Goal: Information Seeking & Learning: Learn about a topic

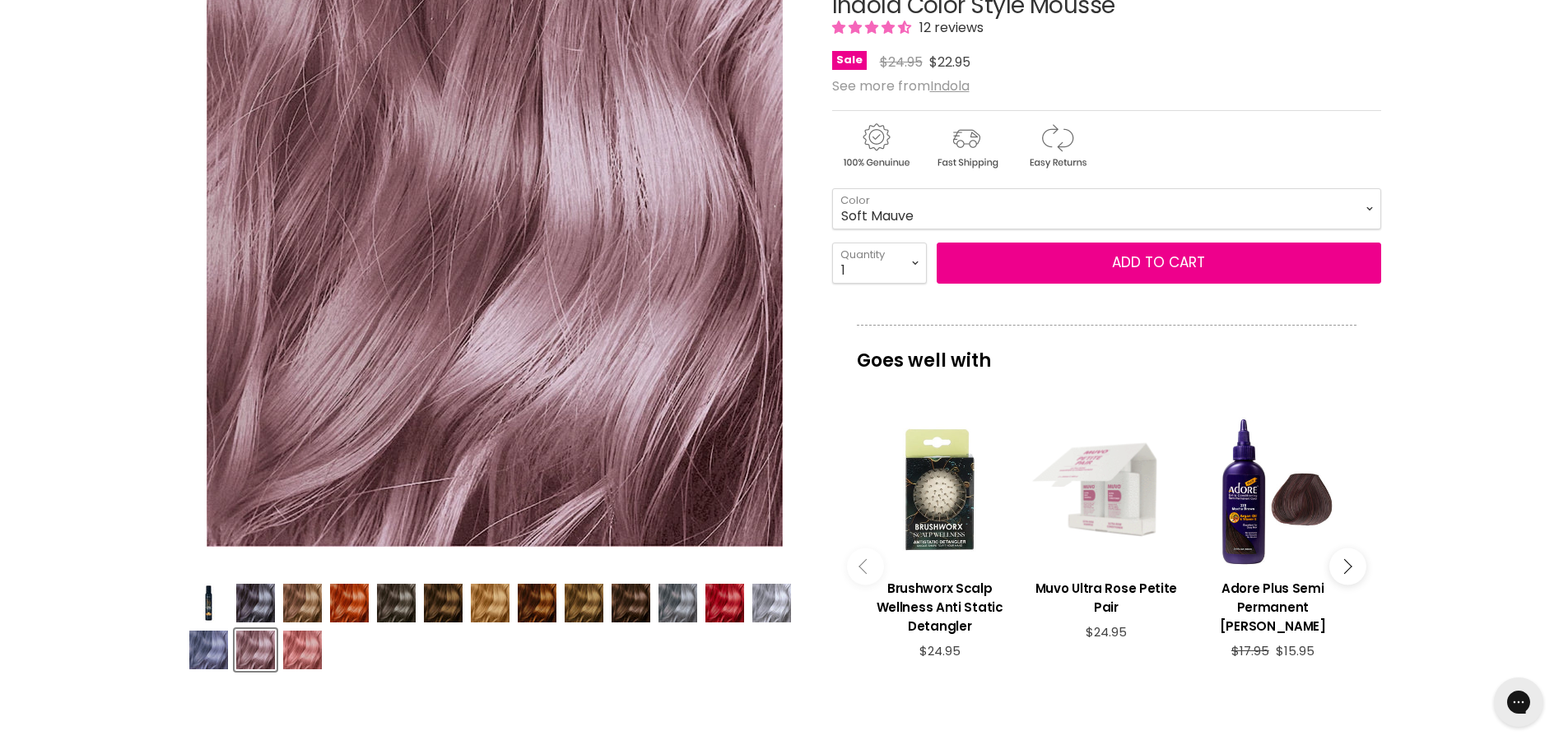
click at [540, 607] on img "Product thumbnails" at bounding box center [537, 603] width 38 height 38
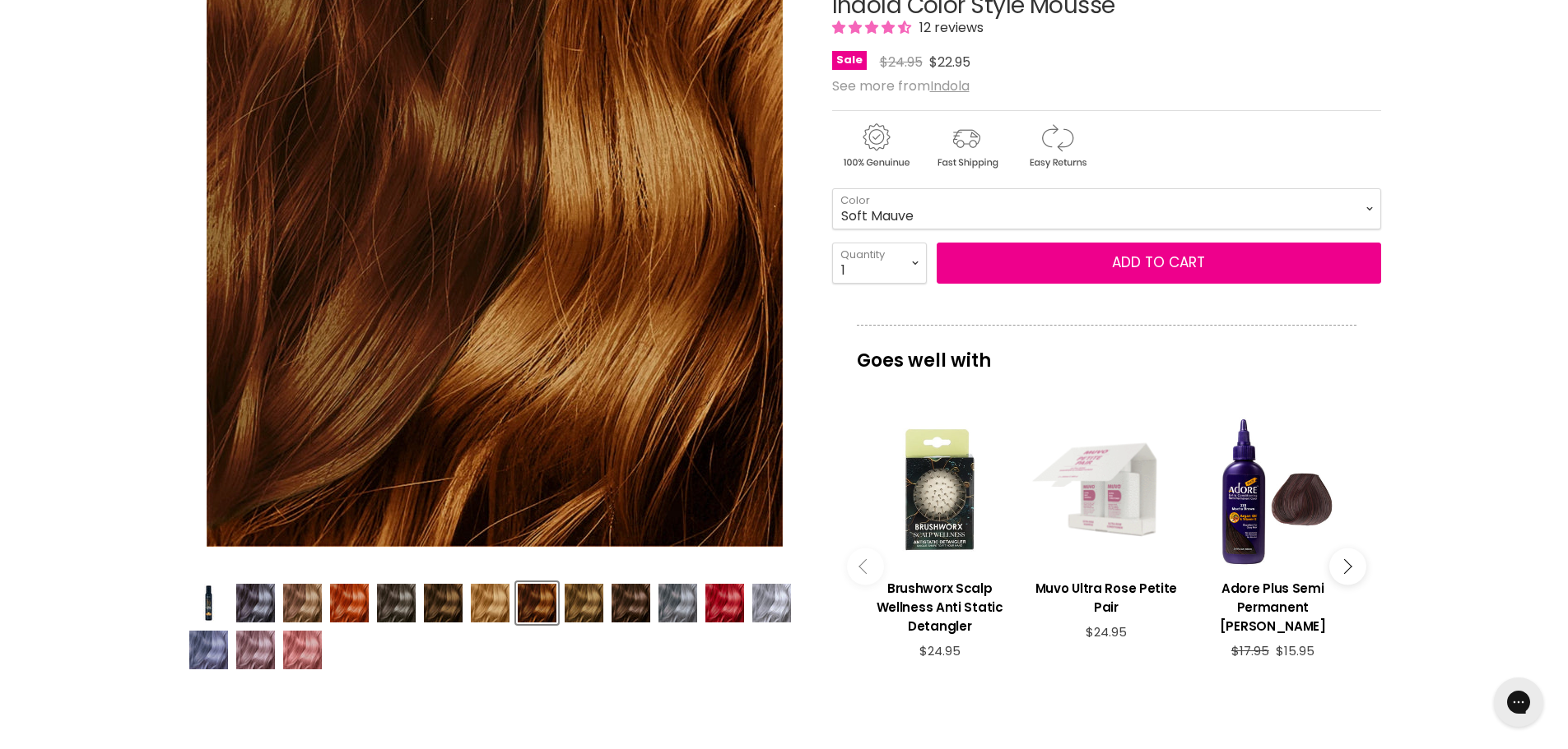
click at [630, 604] on img "Product thumbnails" at bounding box center [631, 603] width 38 height 38
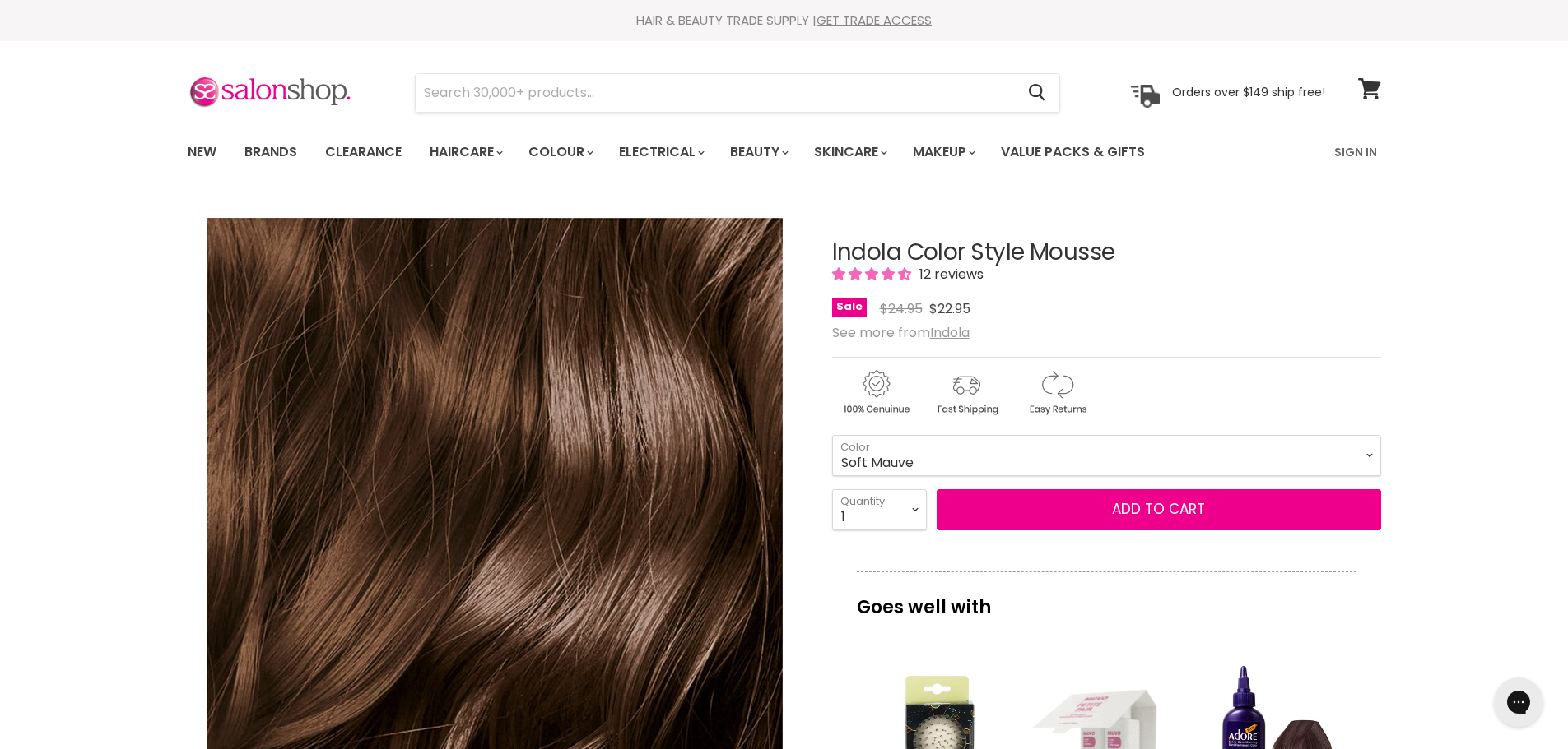
scroll to position [165, 0]
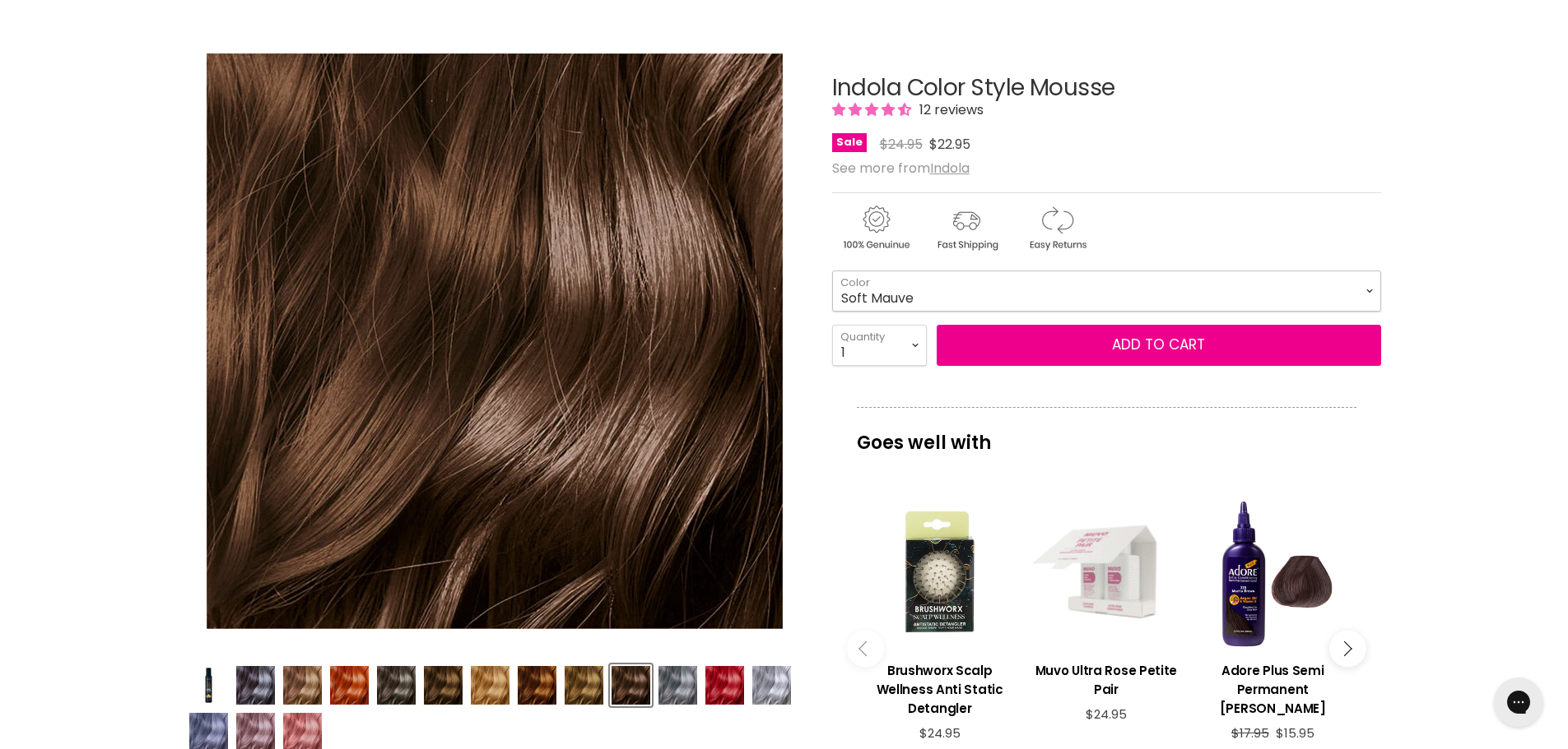
click at [1366, 287] on select "Beige Blonde Honey Blonde Medium Blonde Dark Blonde Medium Brown Strawberry Ros…" at bounding box center [1106, 291] width 549 height 41
click at [434, 690] on img "Product thumbnails" at bounding box center [443, 686] width 38 height 38
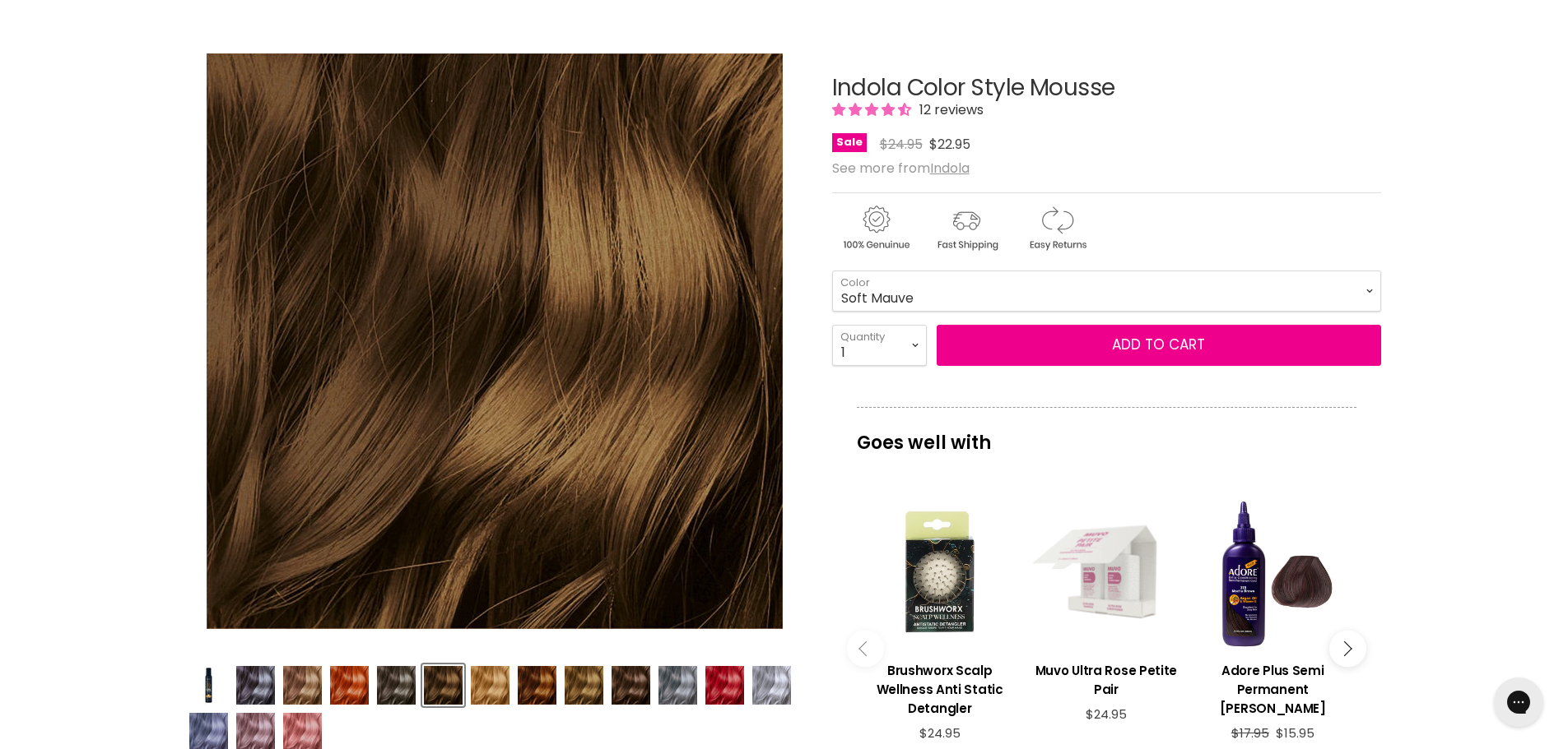
click at [621, 692] on img "Product thumbnails" at bounding box center [631, 686] width 38 height 38
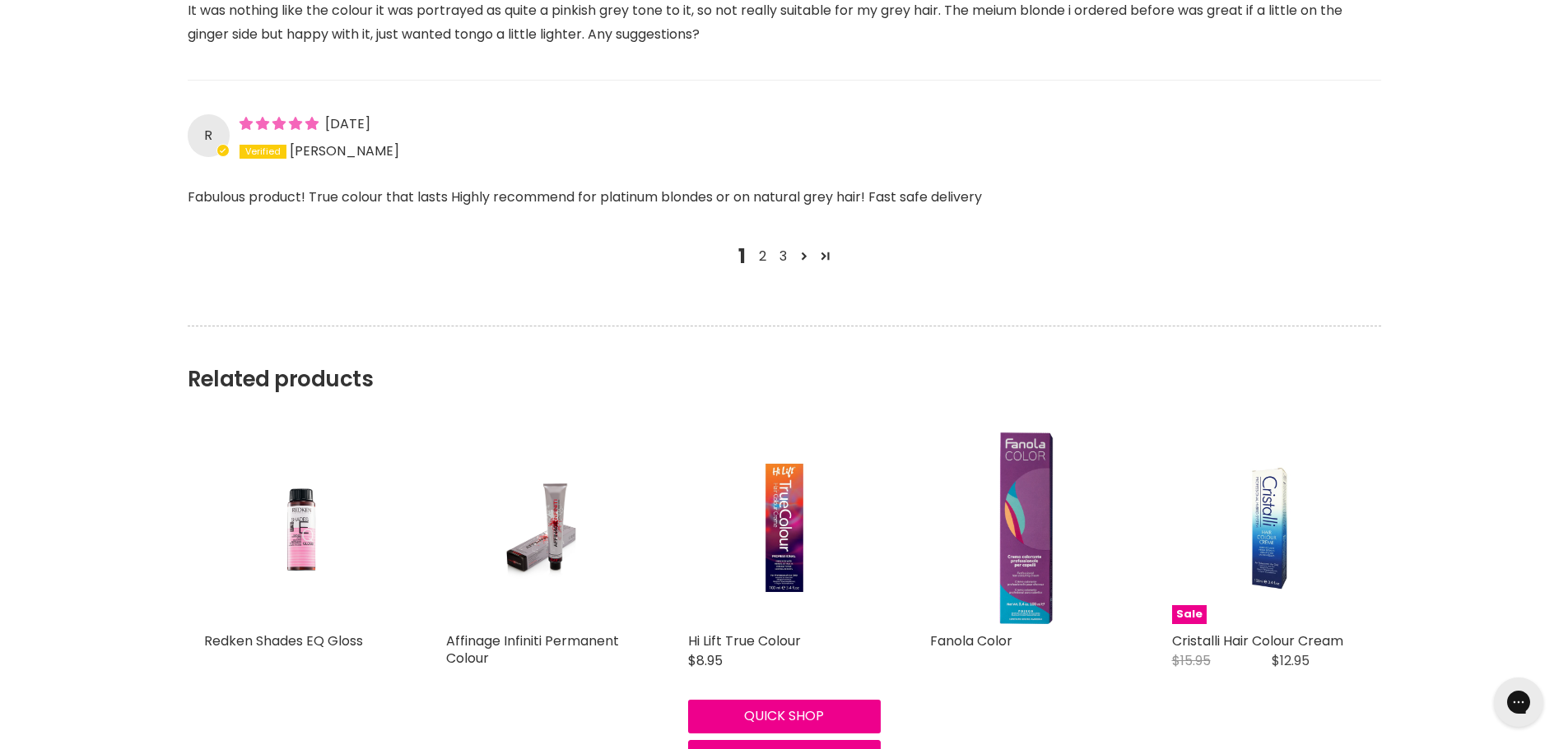
scroll to position [2386, 0]
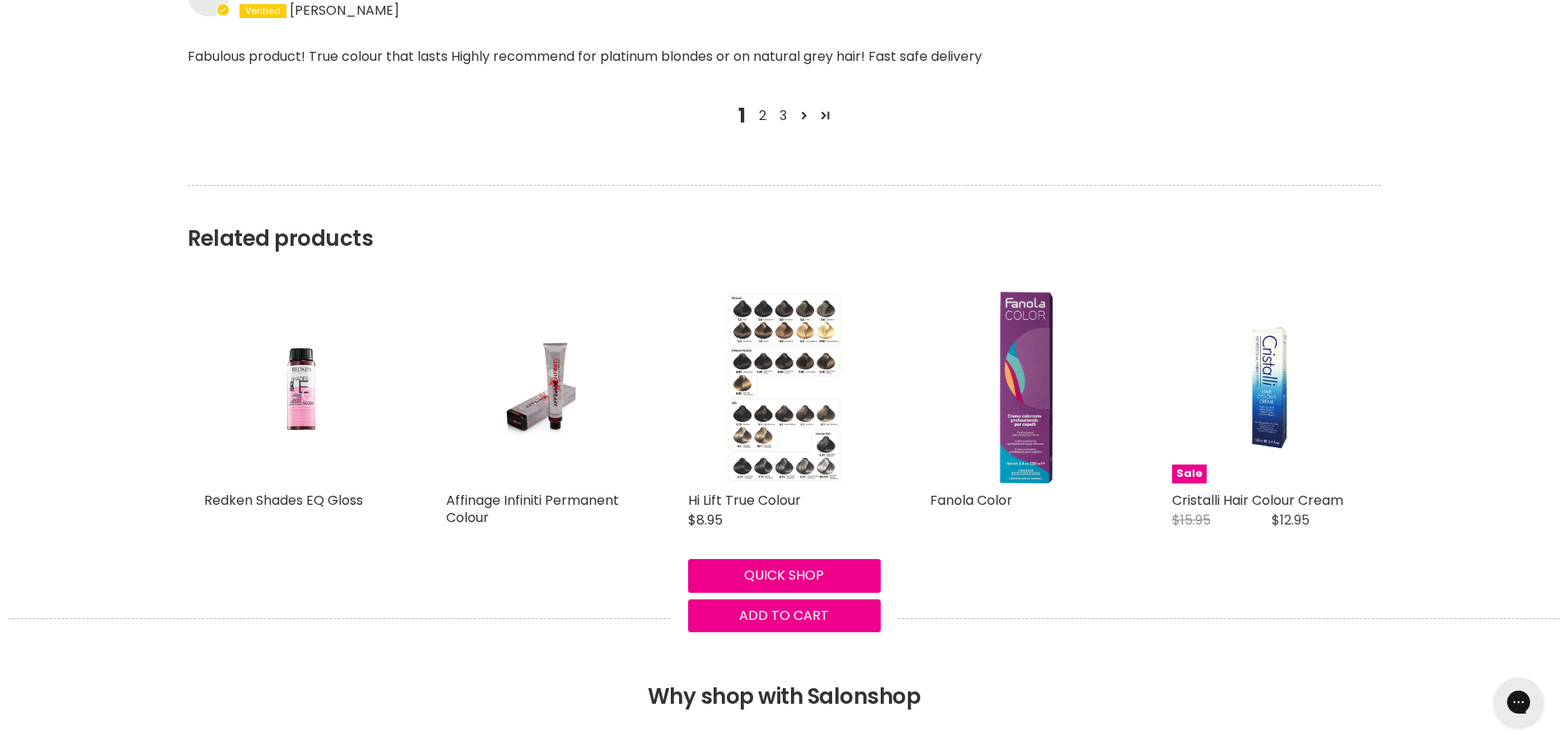
click at [812, 455] on img "Main content" at bounding box center [783, 387] width 126 height 193
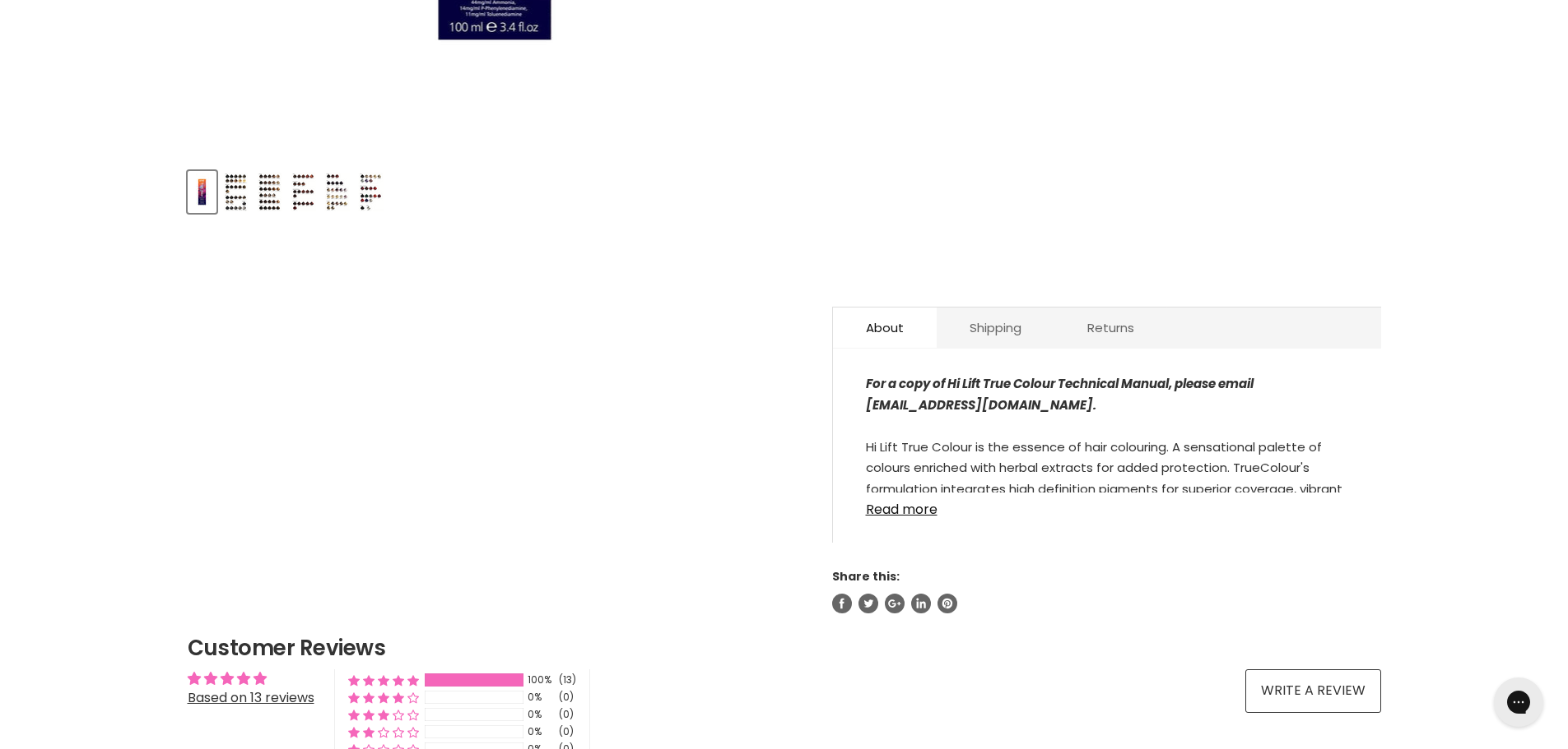
click at [240, 195] on img "Product thumbnails" at bounding box center [236, 192] width 26 height 38
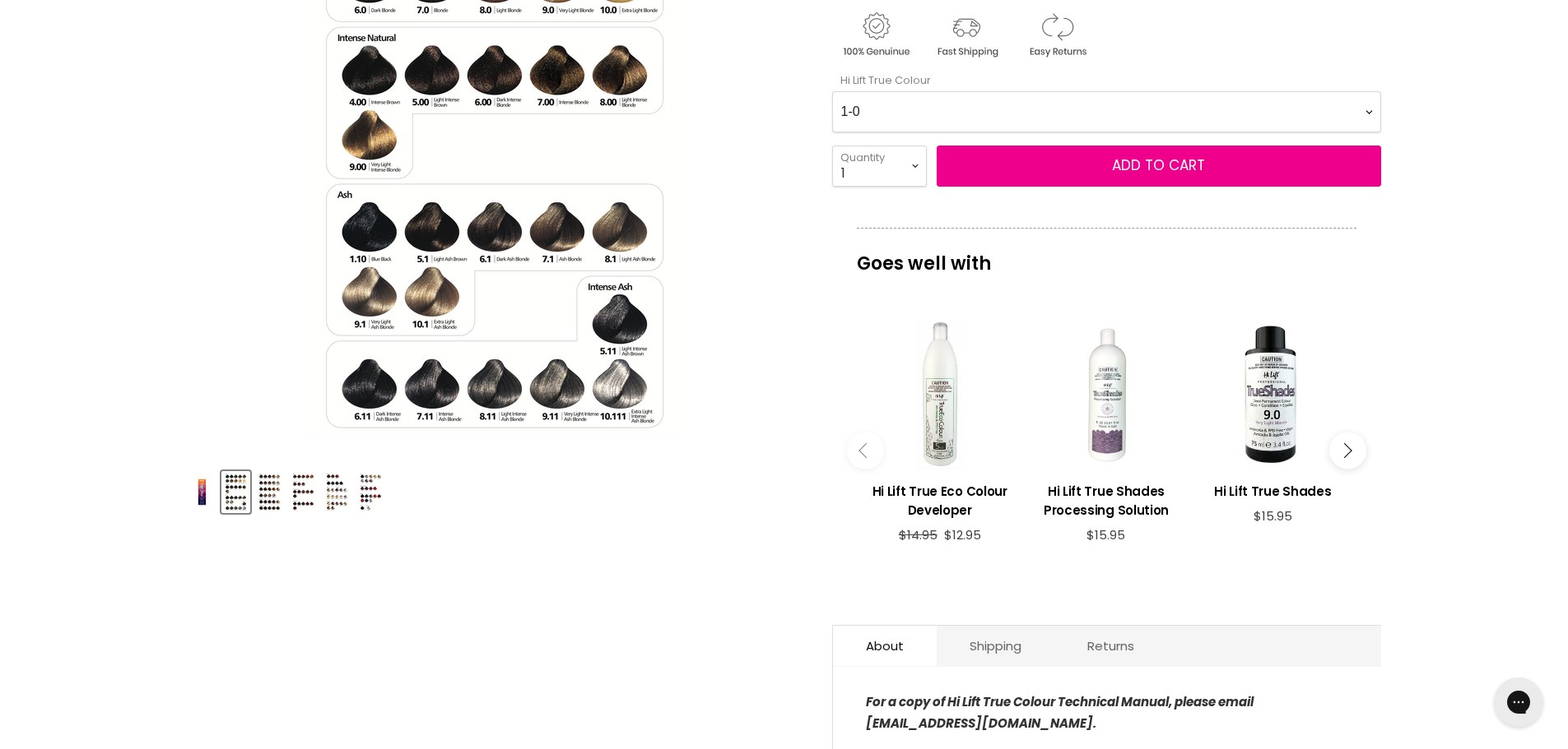
scroll to position [329, 0]
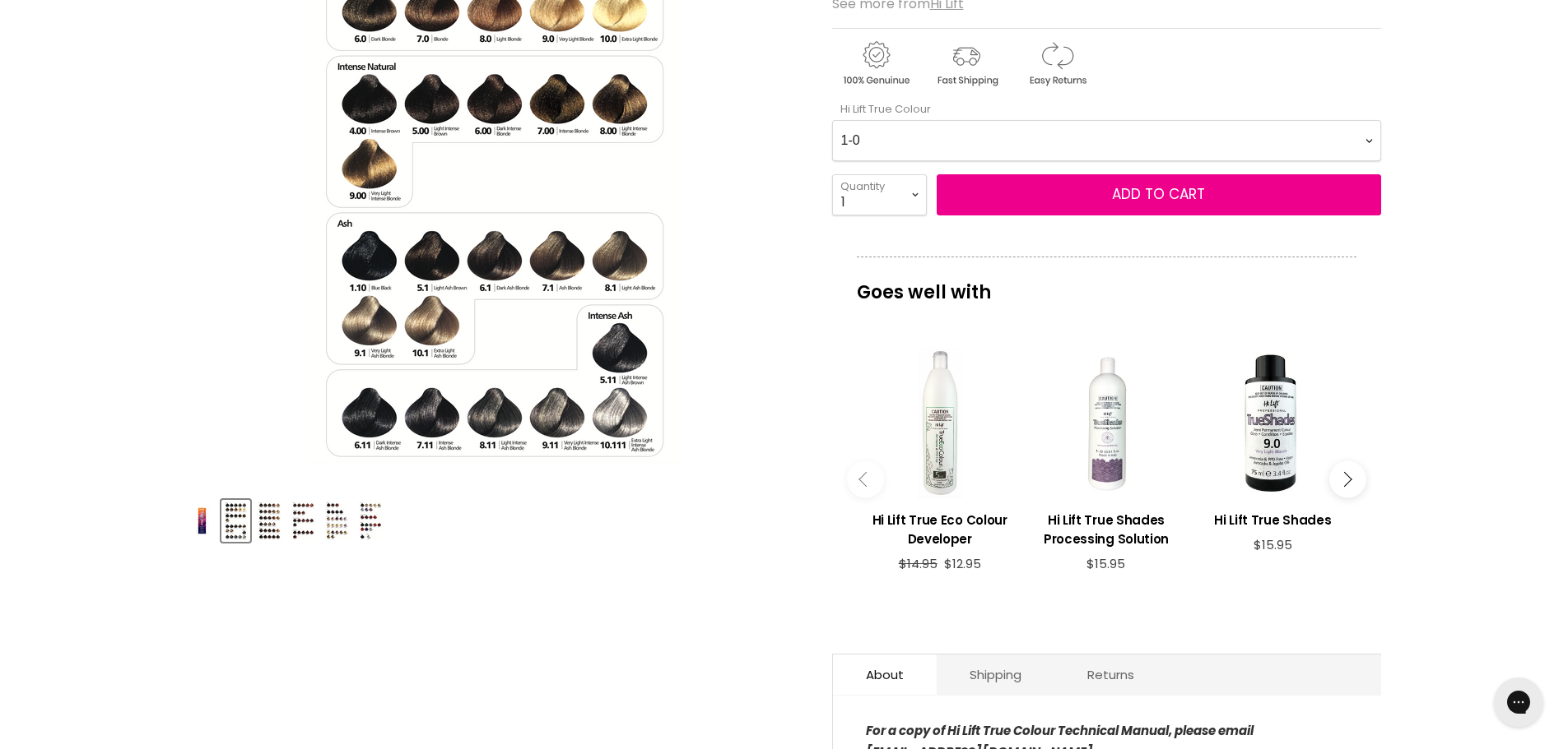
click at [265, 525] on img "Product thumbnails" at bounding box center [269, 521] width 26 height 38
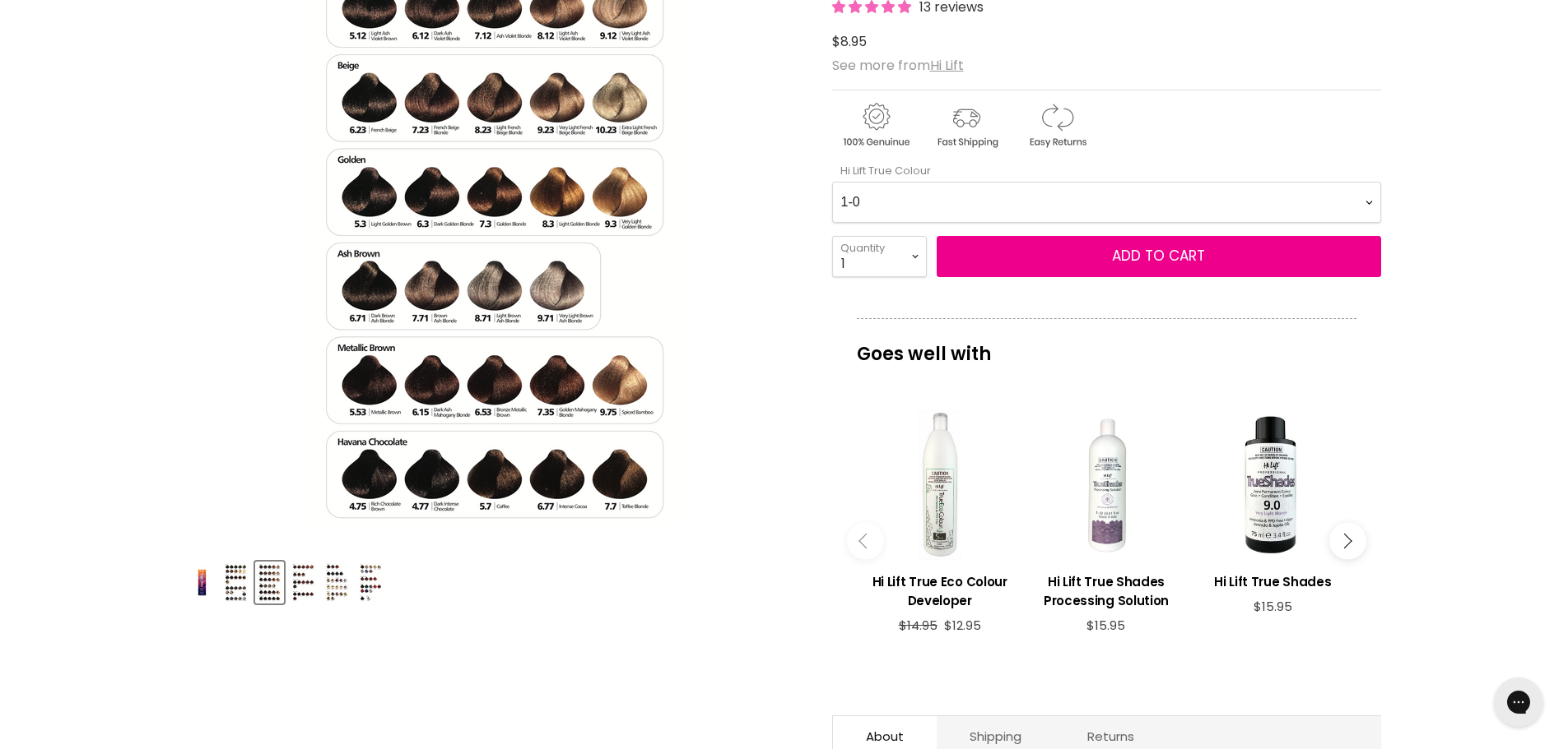
scroll to position [314, 0]
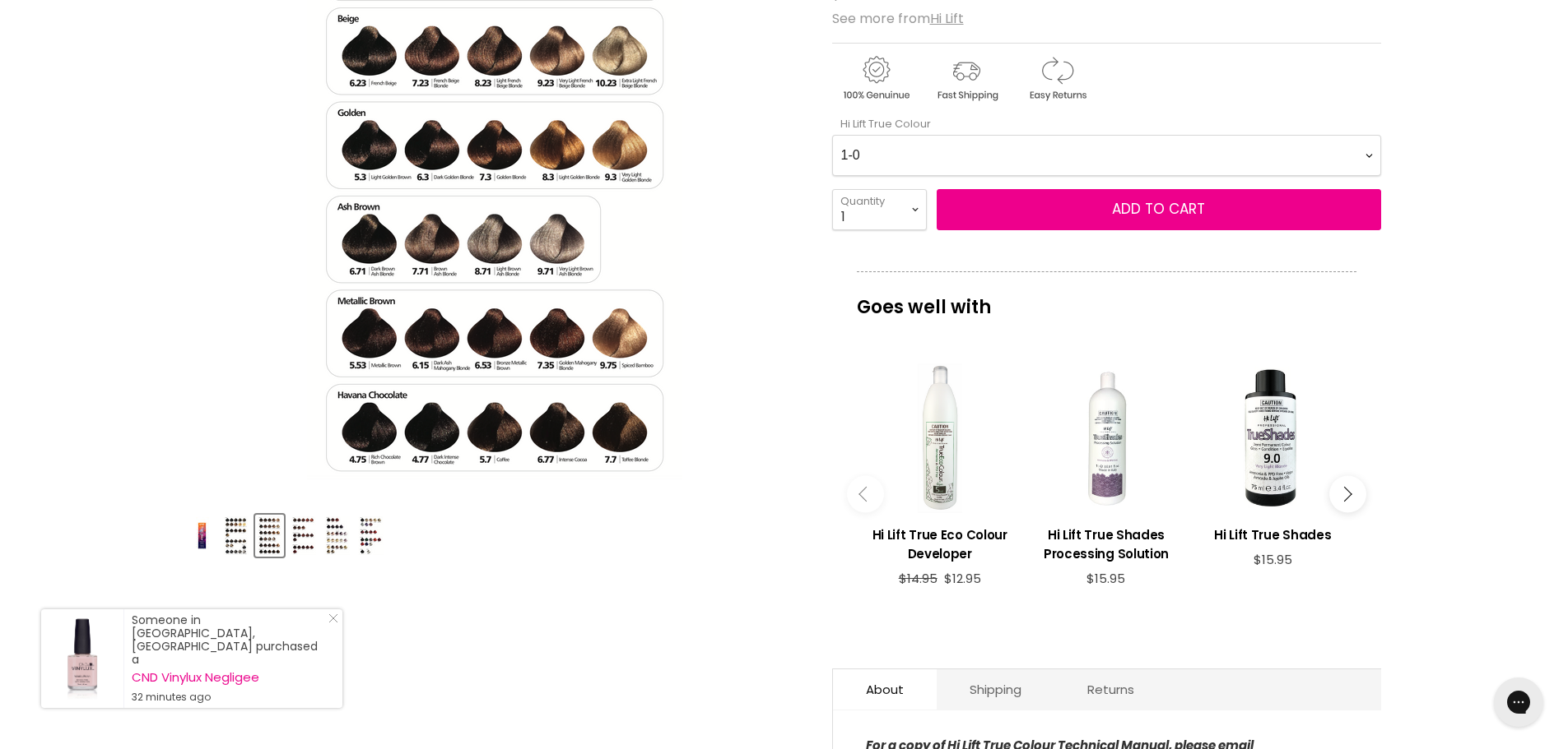
click at [302, 538] on img "Product thumbnails" at bounding box center [303, 535] width 26 height 38
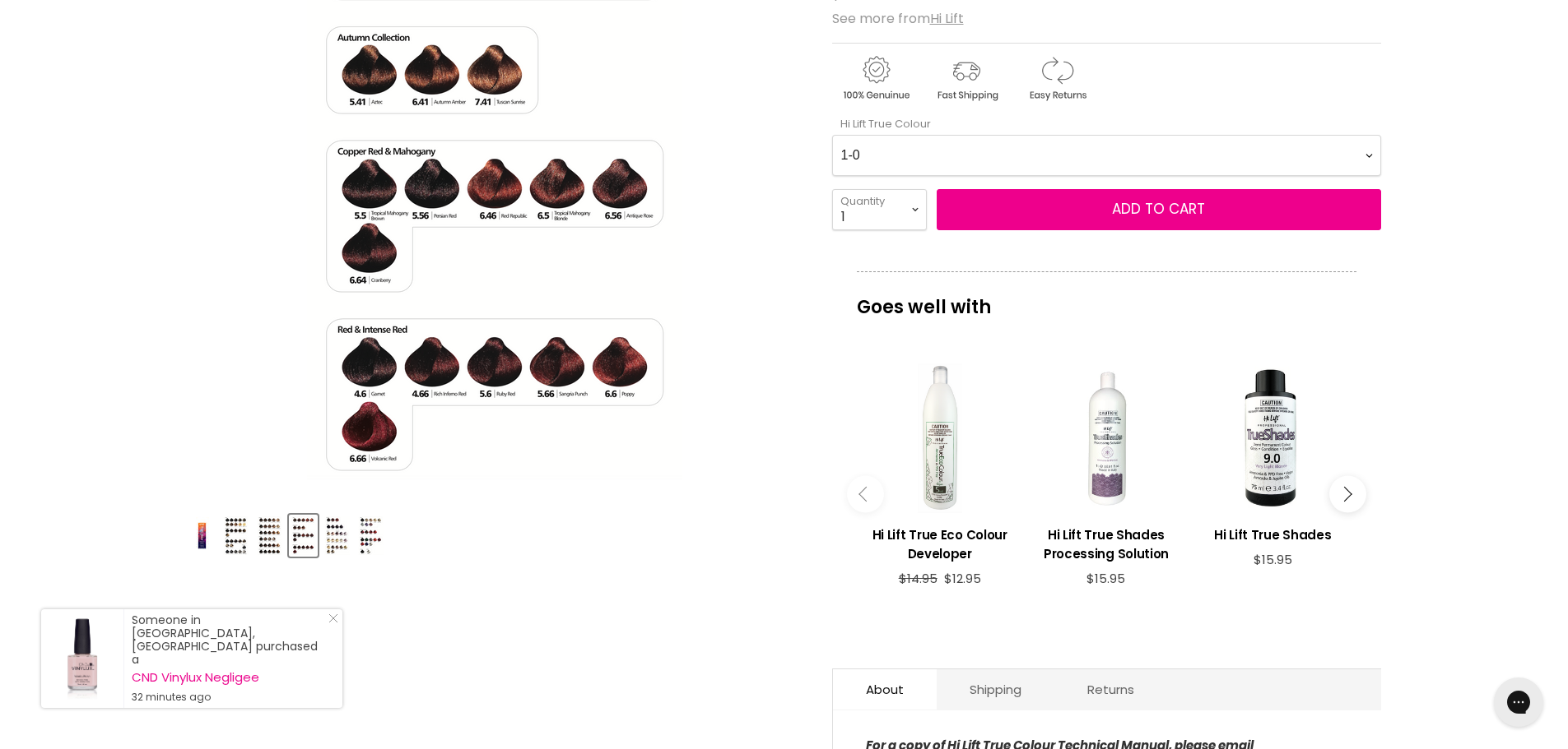
click at [339, 541] on img "Product thumbnails" at bounding box center [336, 535] width 26 height 38
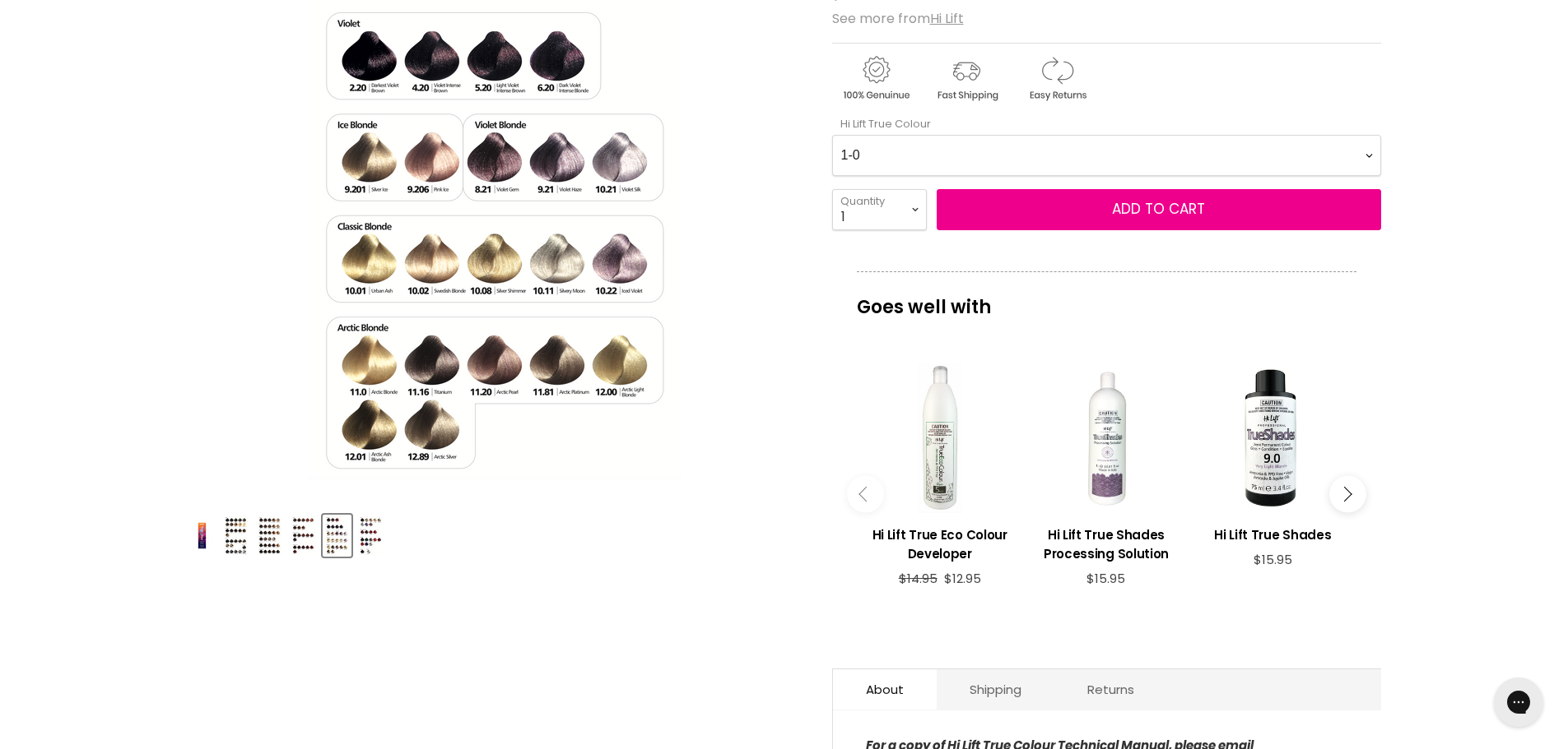
click at [370, 545] on img "Product thumbnails" at bounding box center [371, 535] width 26 height 38
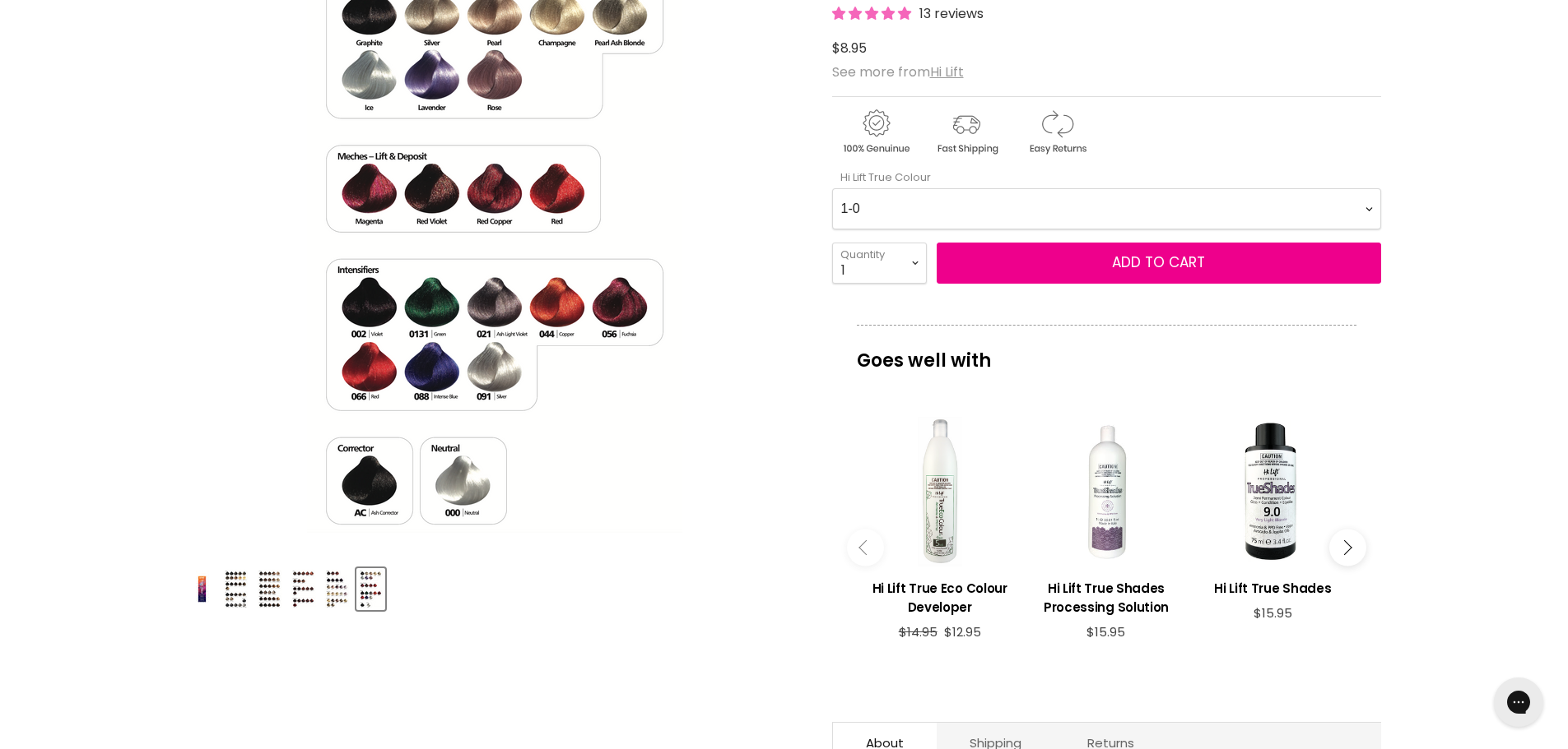
scroll to position [232, 0]
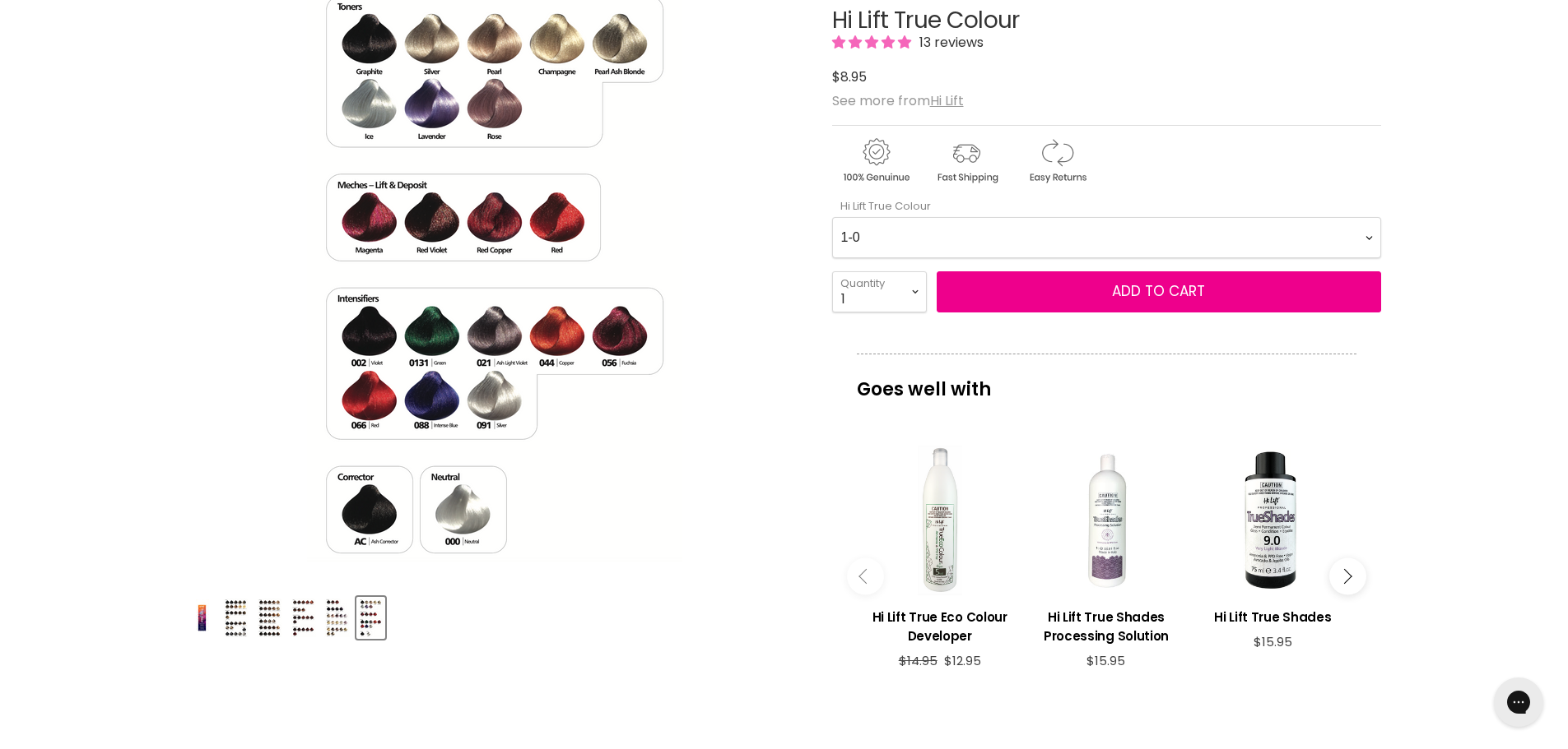
click at [219, 625] on div "Product thumbnails" at bounding box center [495, 615] width 620 height 47
click at [271, 619] on img "Product thumbnails" at bounding box center [269, 618] width 26 height 38
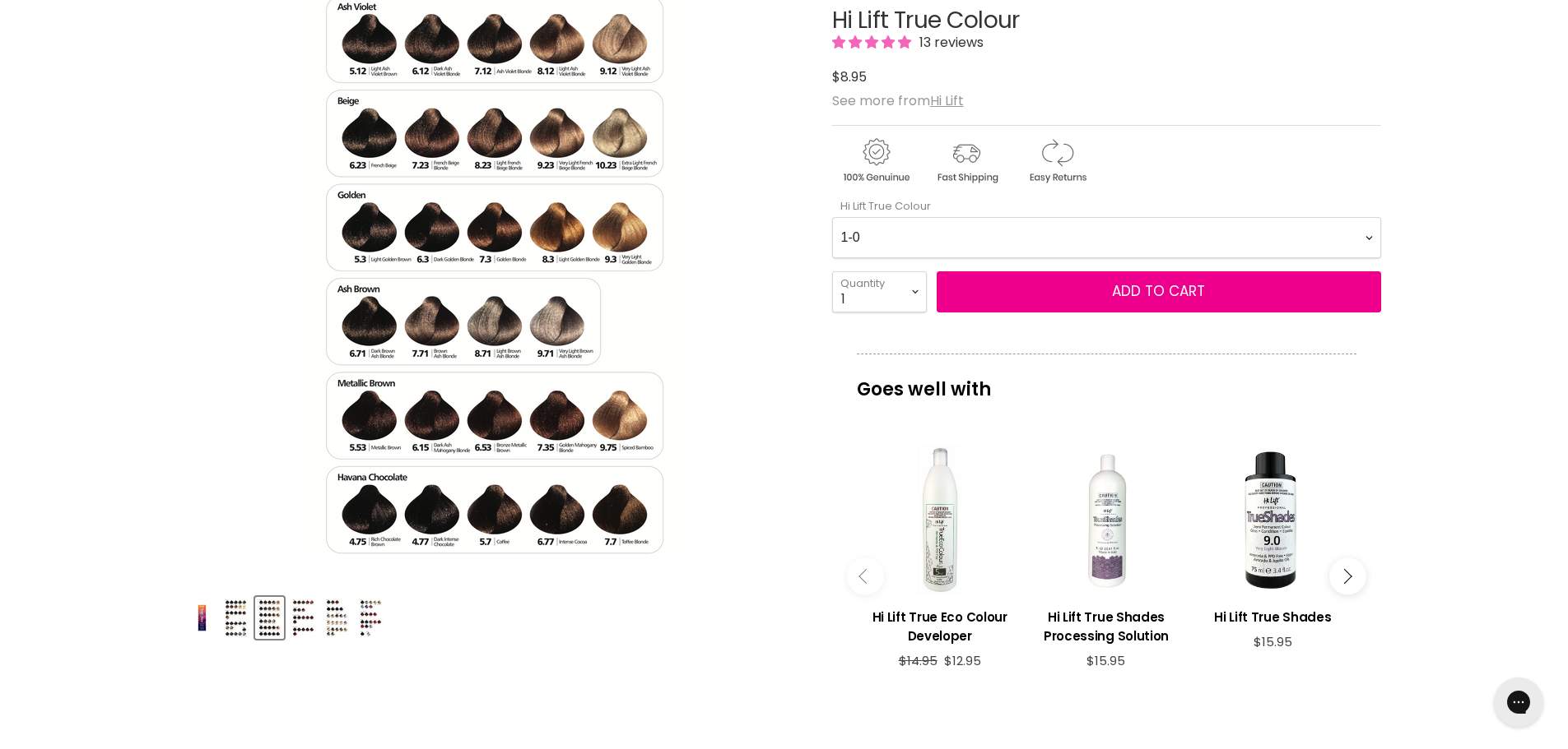
click at [288, 618] on div "Product thumbnails" at bounding box center [495, 615] width 620 height 47
click at [342, 609] on img "Product thumbnails" at bounding box center [336, 618] width 26 height 38
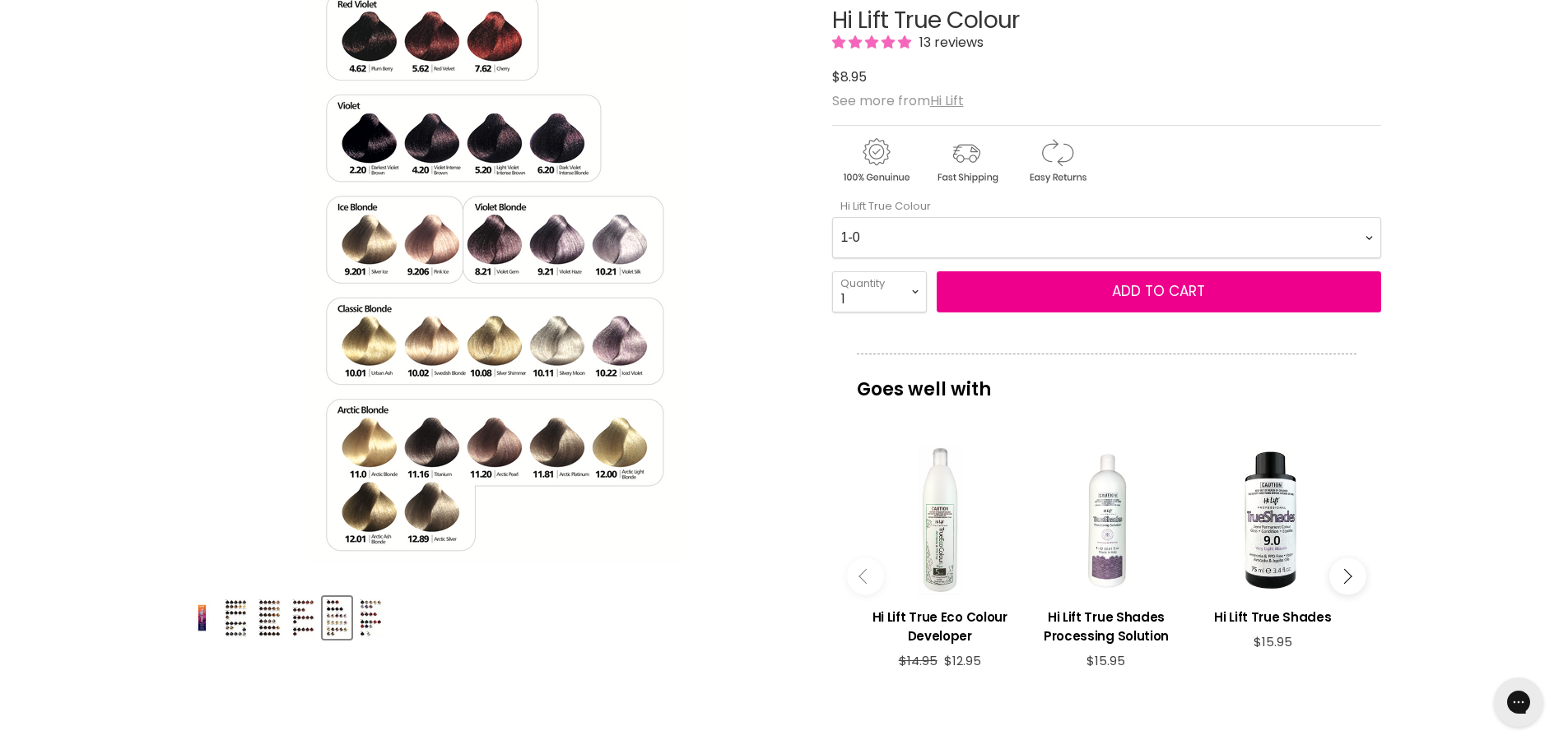
click at [304, 612] on img "Product thumbnails" at bounding box center [303, 618] width 26 height 38
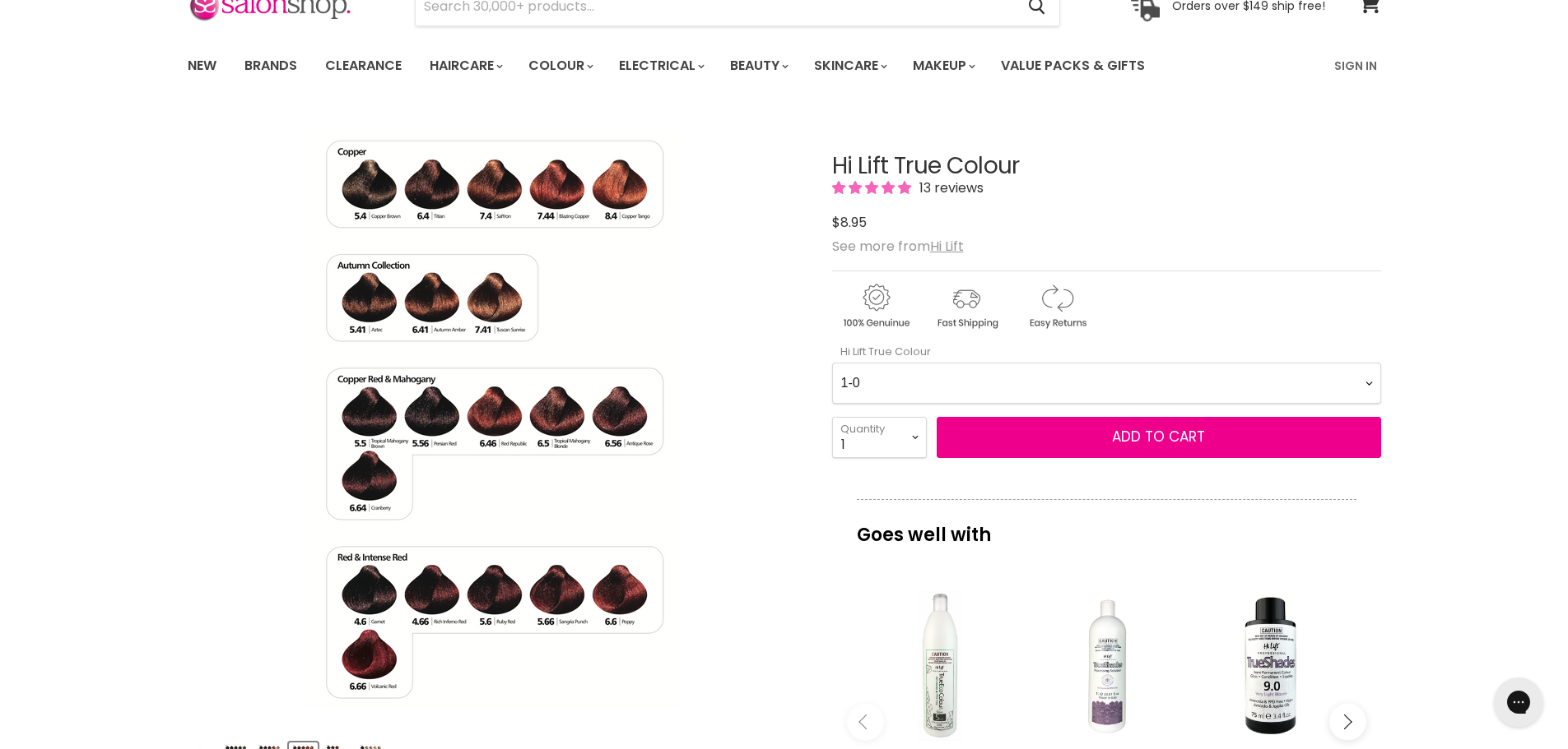
scroll to position [67, 0]
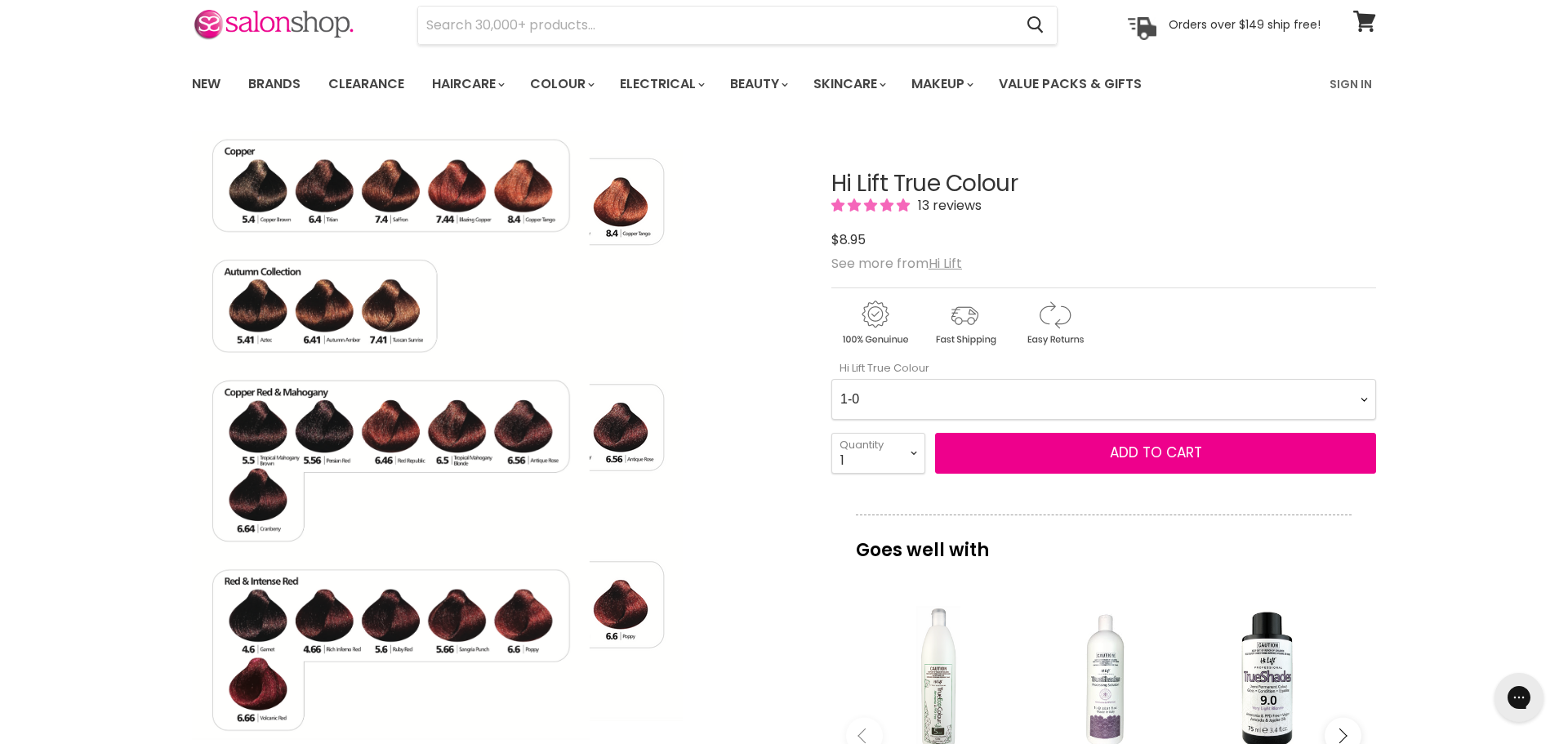
click at [619, 443] on img "Hi Lift True Colour image. Click or Scroll to Zoom." at bounding box center [496, 435] width 373 height 572
click at [610, 425] on img "Hi Lift True Colour image. Click or Scroll to Zoom." at bounding box center [496, 435] width 373 height 572
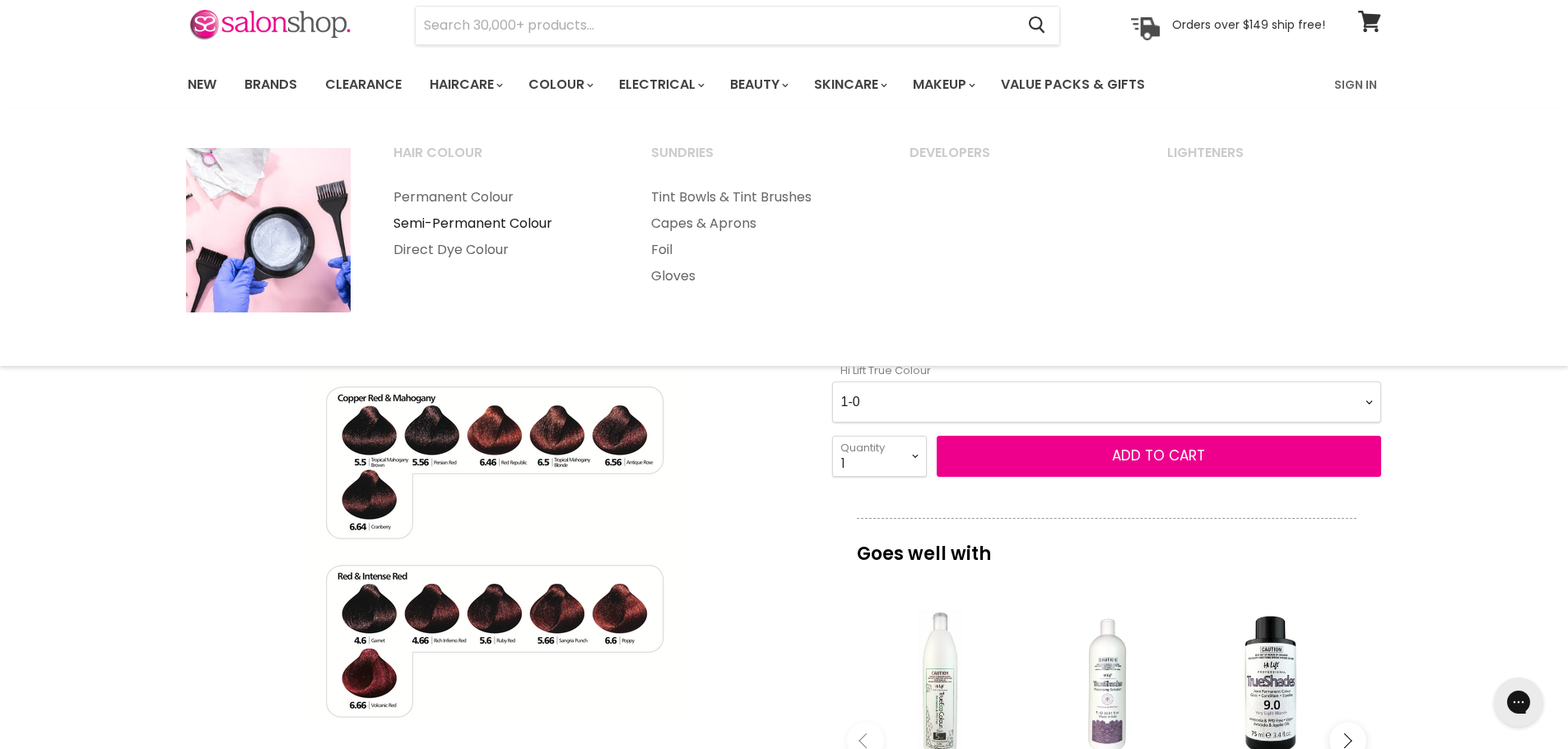
click at [435, 225] on link "Semi-Permanent Colour" at bounding box center [500, 223] width 255 height 26
